Goal: Information Seeking & Learning: Compare options

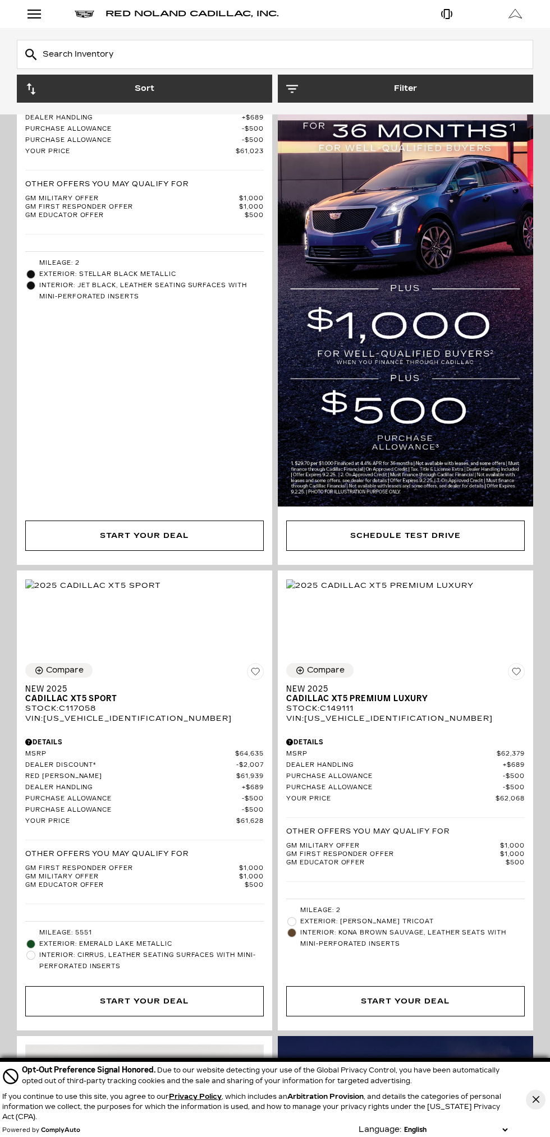
scroll to position [970, 0]
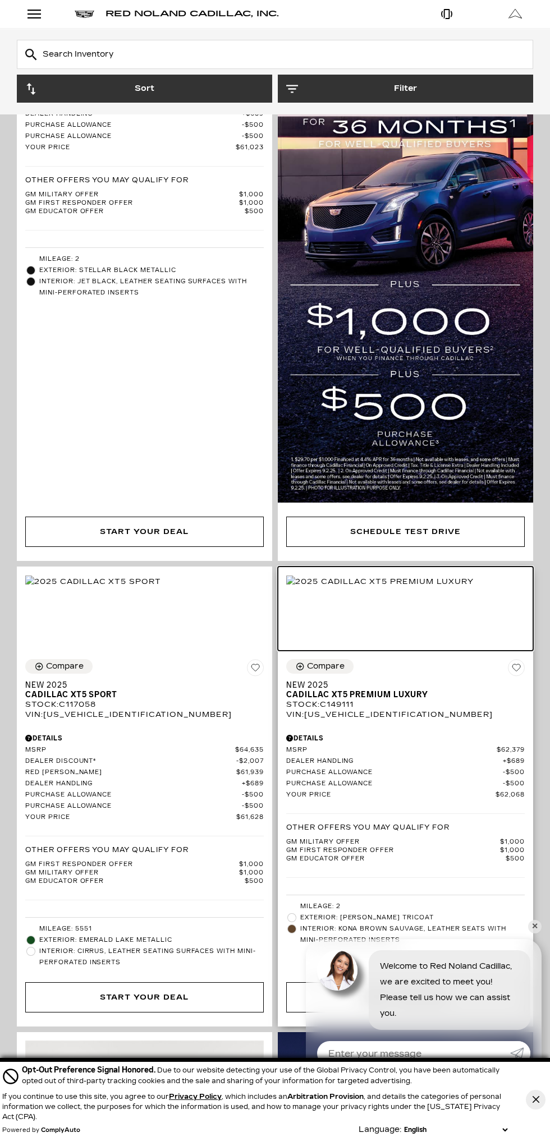
click at [473, 588] on img at bounding box center [379, 581] width 187 height 12
click at [444, 588] on img at bounding box center [379, 581] width 187 height 12
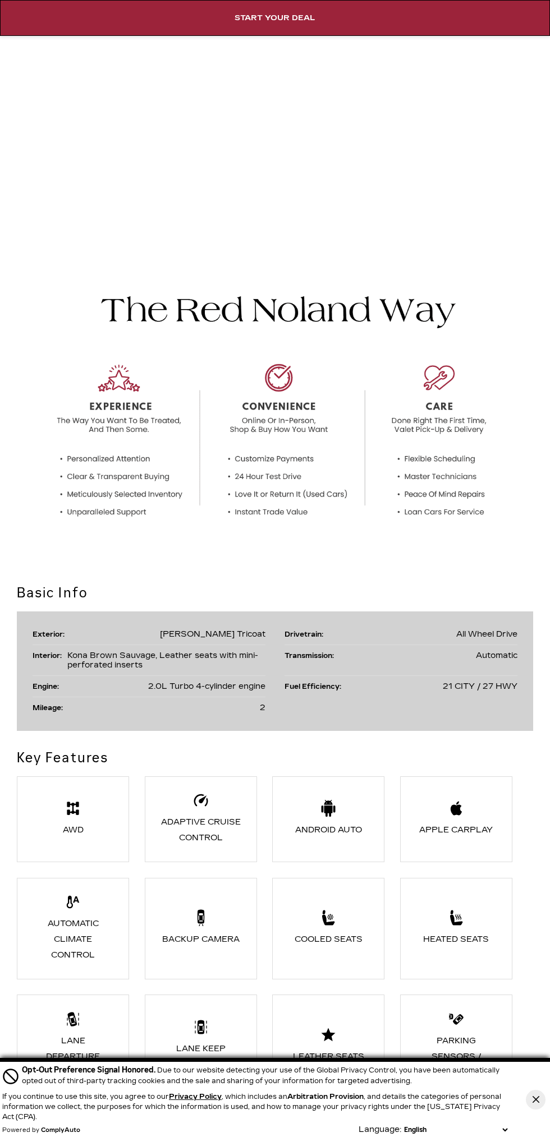
scroll to position [1023, 0]
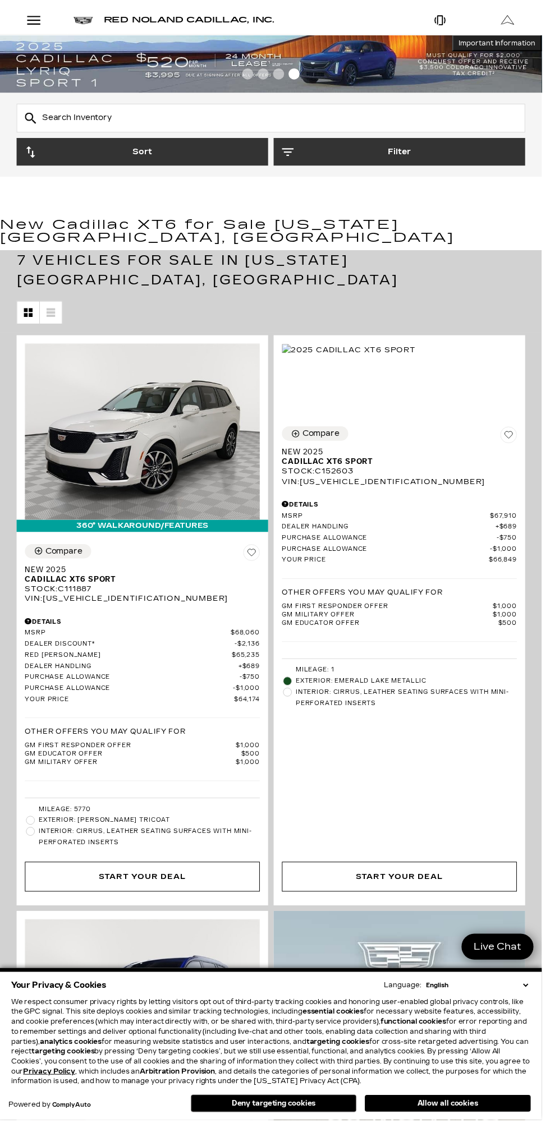
scroll to position [7, 0]
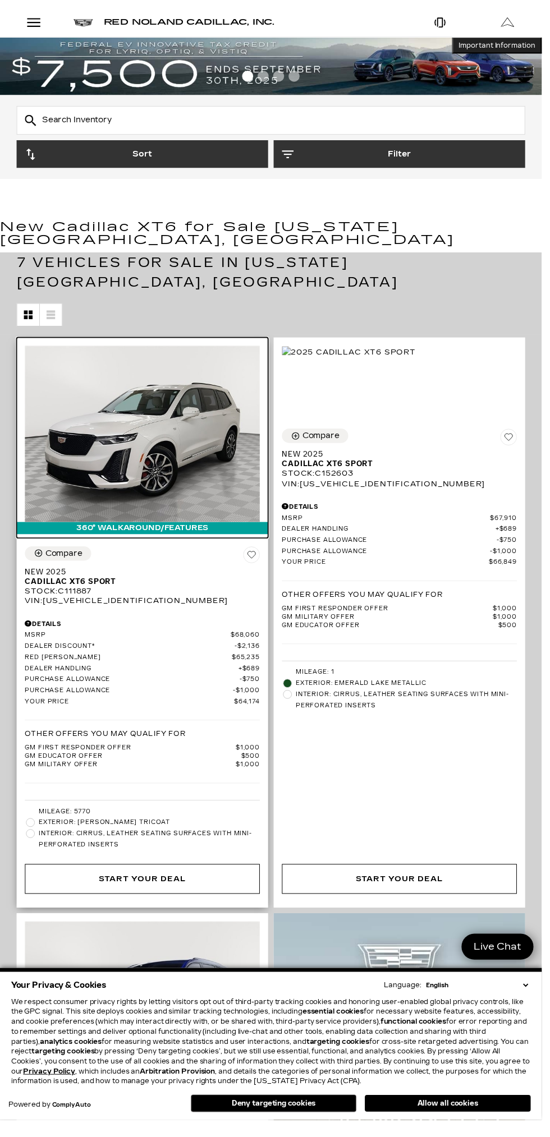
click at [197, 451] on img at bounding box center [144, 440] width 238 height 179
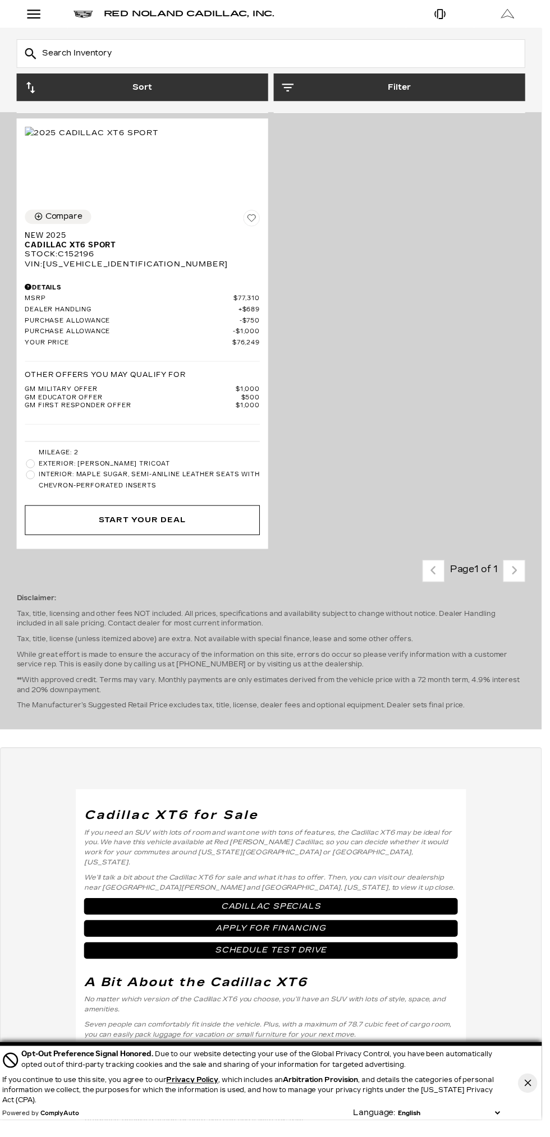
scroll to position [2560, 0]
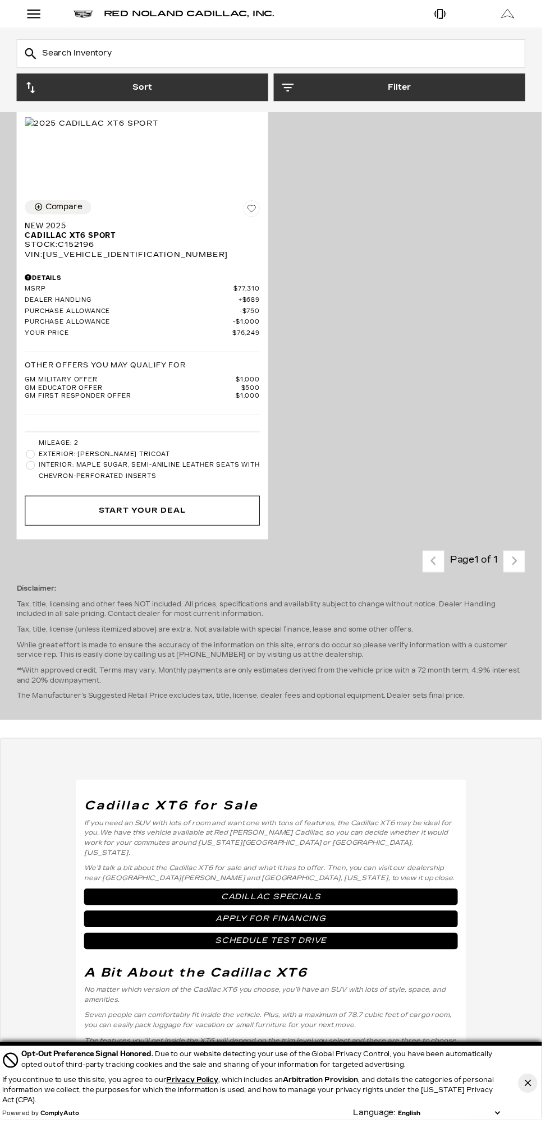
click at [527, 602] on p "Disclaimer:" at bounding box center [275, 597] width 516 height 10
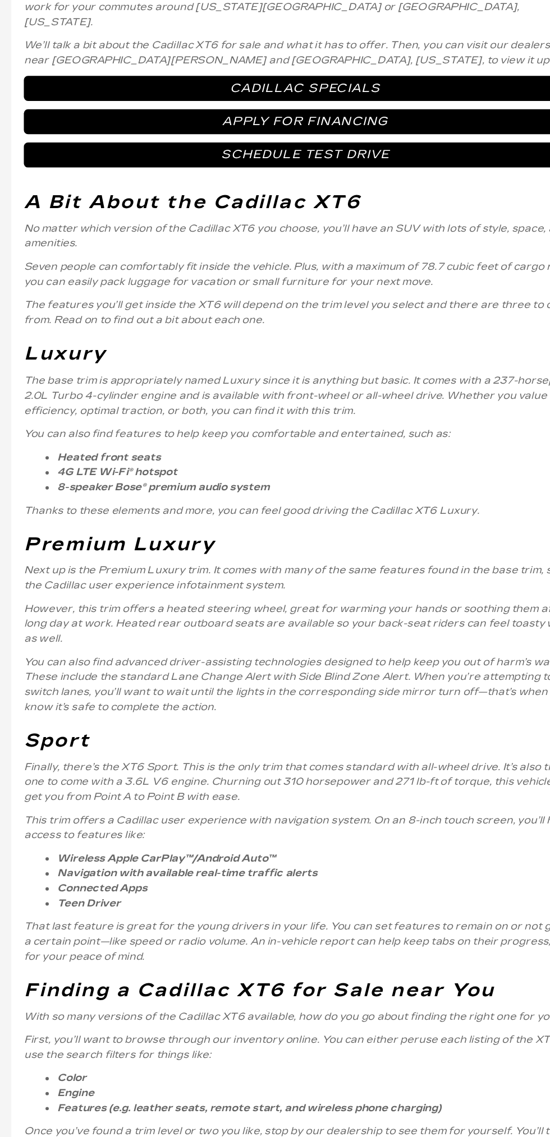
scroll to position [3275, 0]
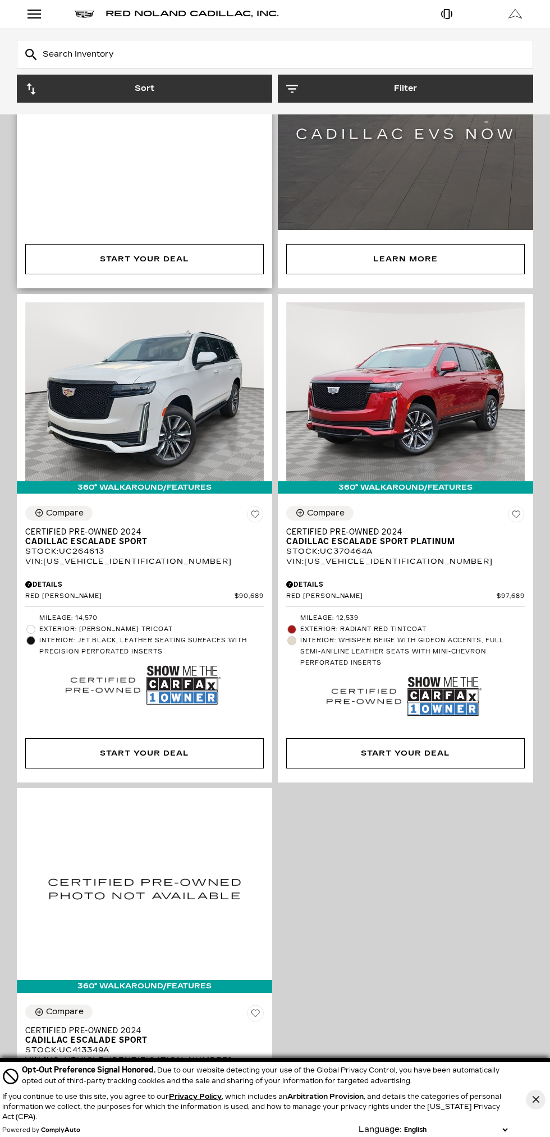
scroll to position [1187, 0]
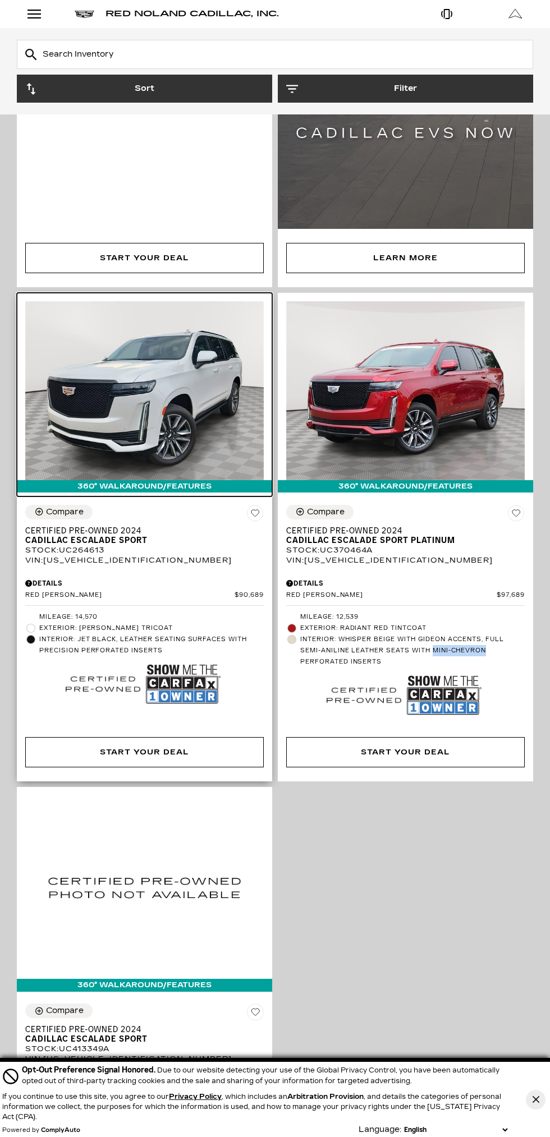
click at [180, 430] on img at bounding box center [144, 390] width 238 height 179
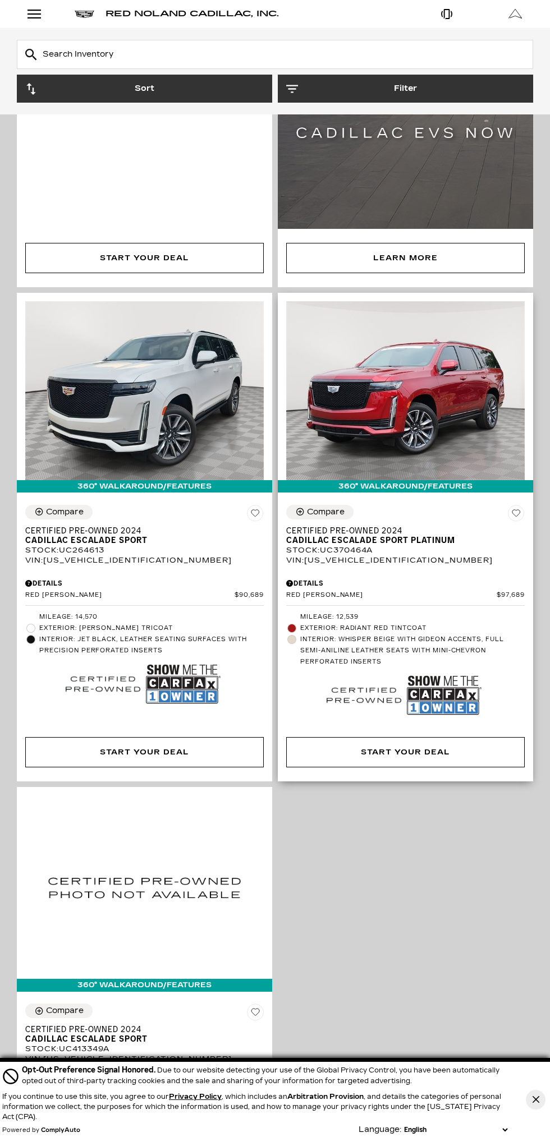
click at [440, 611] on li "Mileage: 12,539" at bounding box center [405, 616] width 238 height 11
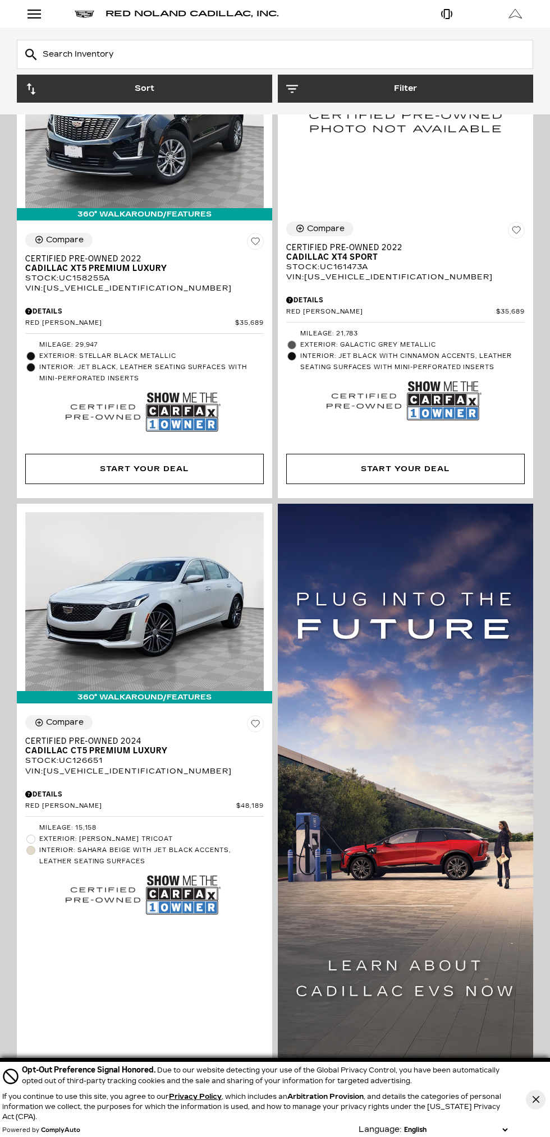
scroll to position [336, 0]
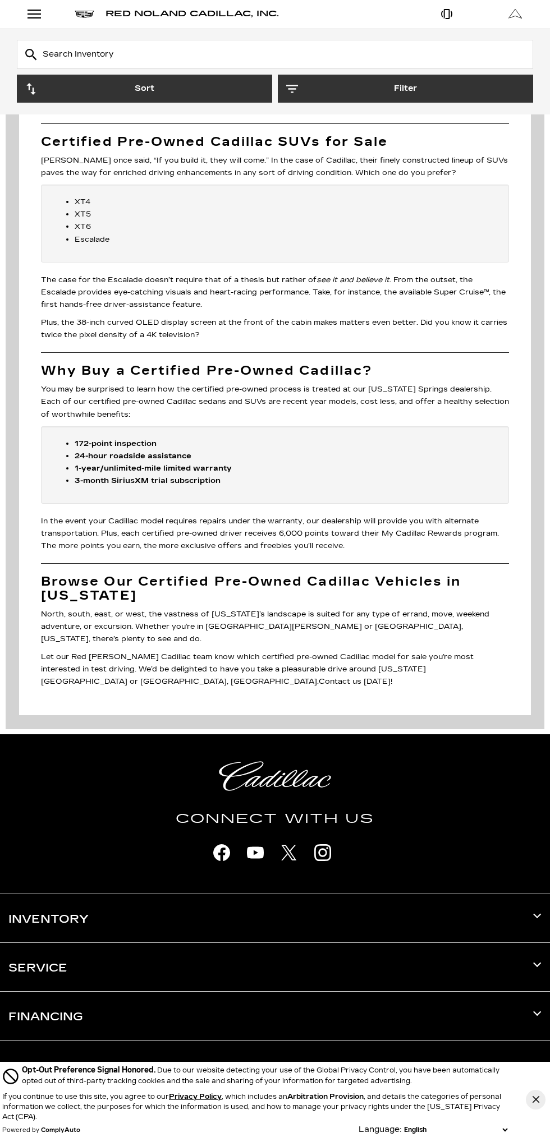
scroll to position [3102, 0]
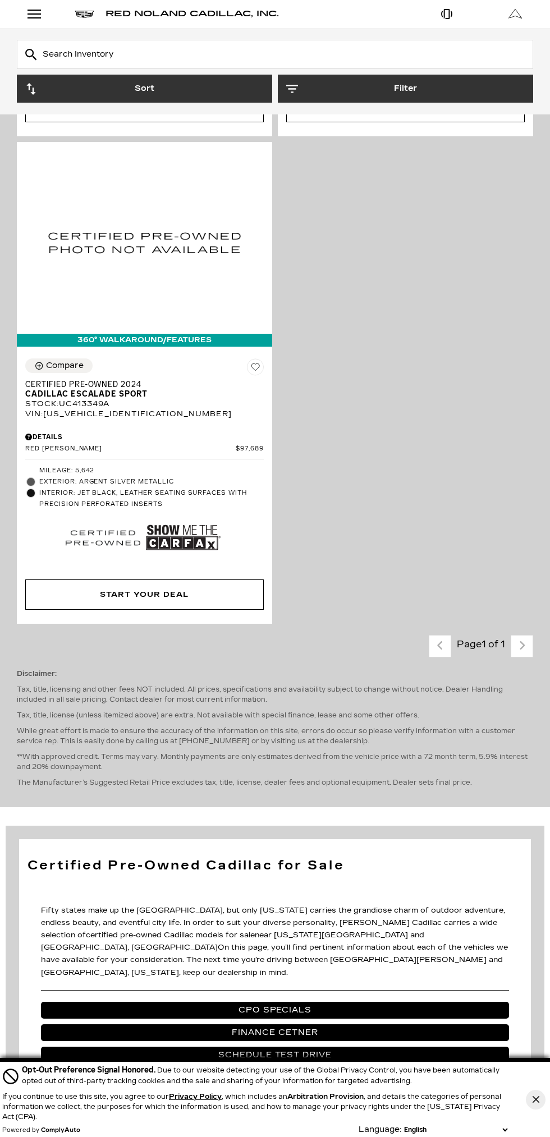
scroll to position [1819, 0]
